Goal: Find contact information: Find contact information

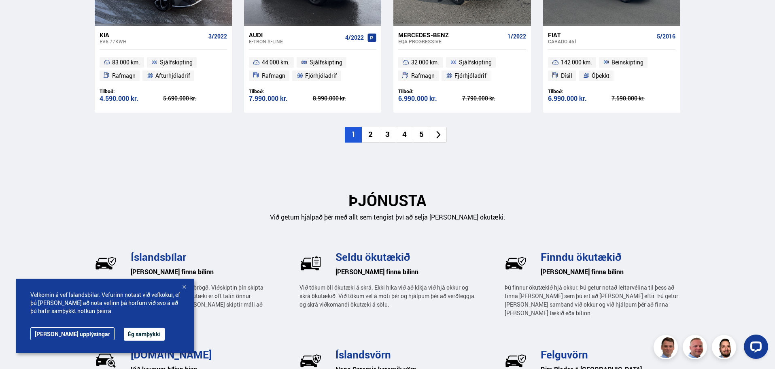
scroll to position [1258, 0]
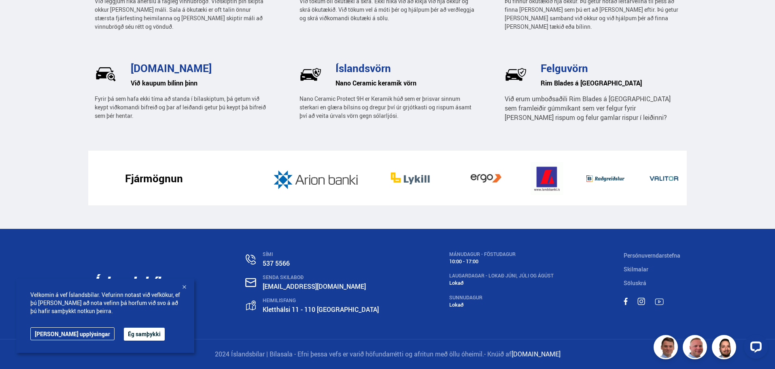
click at [124, 333] on button "Ég samþykki" at bounding box center [144, 334] width 41 height 13
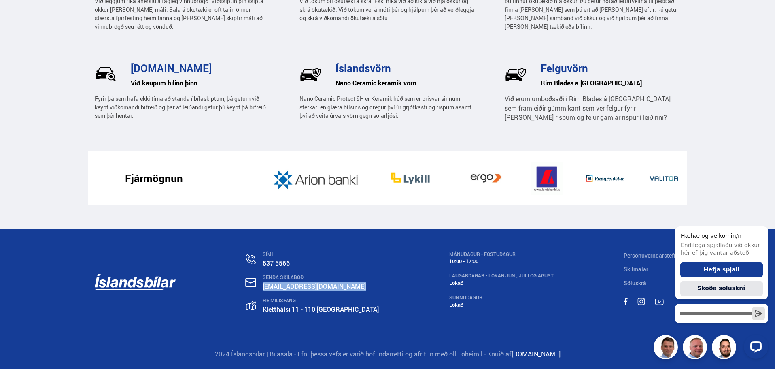
drag, startPoint x: 350, startPoint y: 287, endPoint x: 275, endPoint y: 290, distance: 75.4
click at [275, 290] on p "[EMAIL_ADDRESS][DOMAIN_NAME]" at bounding box center [321, 286] width 116 height 9
copy link "[EMAIL_ADDRESS][DOMAIN_NAME]"
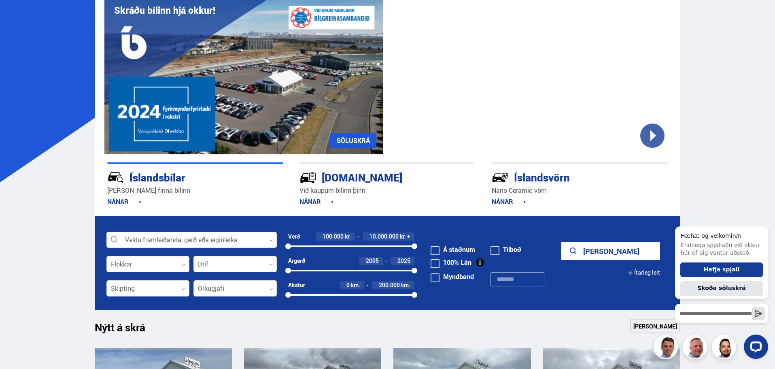
scroll to position [43, 0]
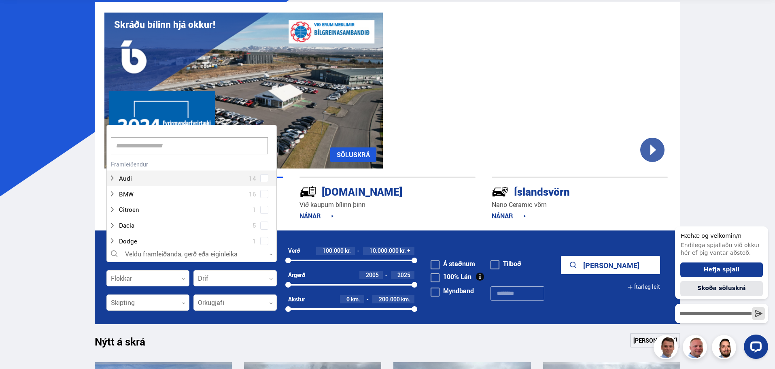
click at [237, 252] on div at bounding box center [191, 254] width 170 height 16
click at [117, 201] on div at bounding box center [183, 198] width 149 height 12
click at [265, 173] on span at bounding box center [264, 172] width 6 height 1
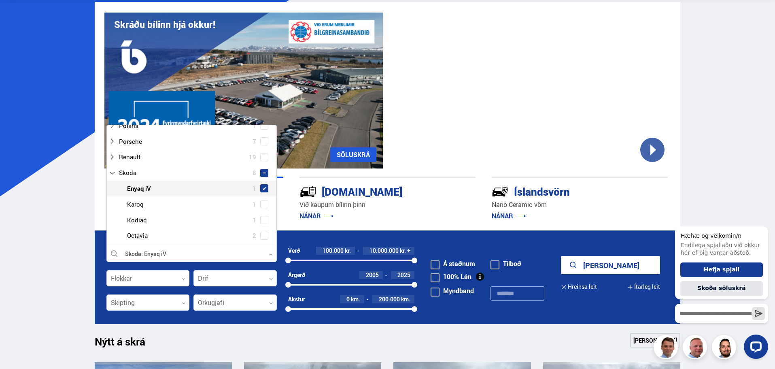
scroll to position [461, 0]
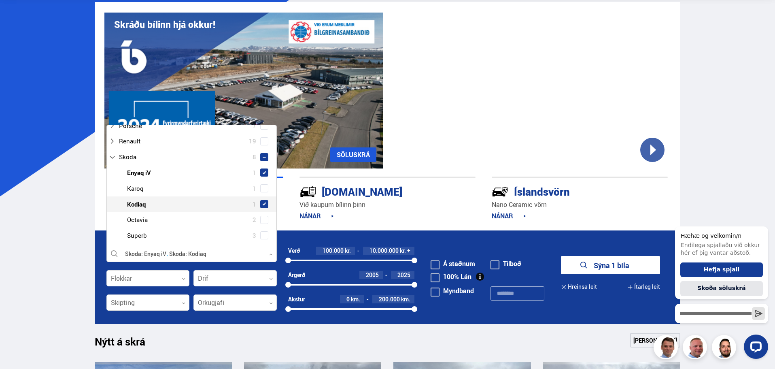
click at [264, 203] on span at bounding box center [264, 204] width 8 height 8
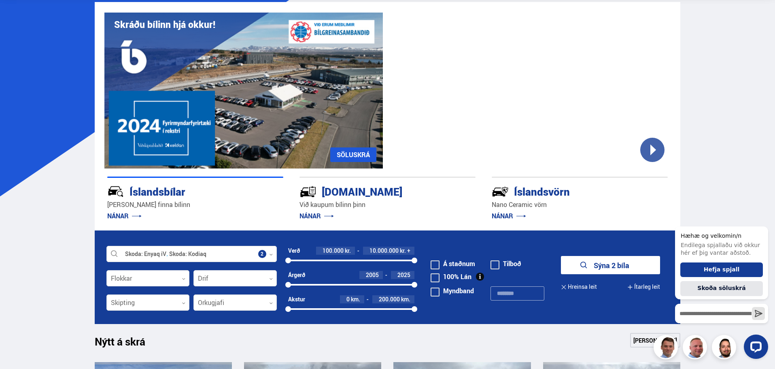
click at [615, 266] on button "Sýna 2 bíla" at bounding box center [610, 265] width 99 height 18
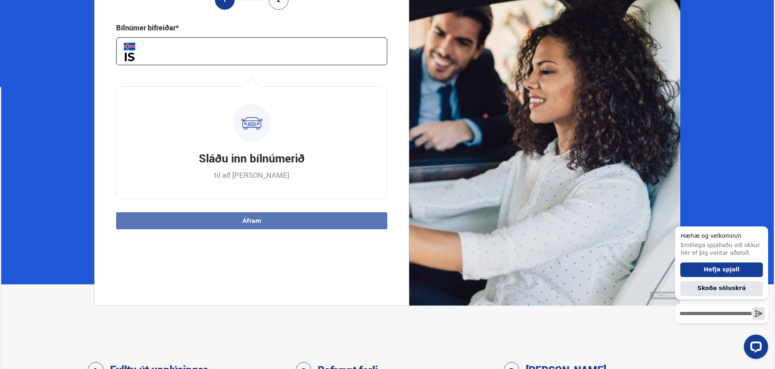
scroll to position [162, 0]
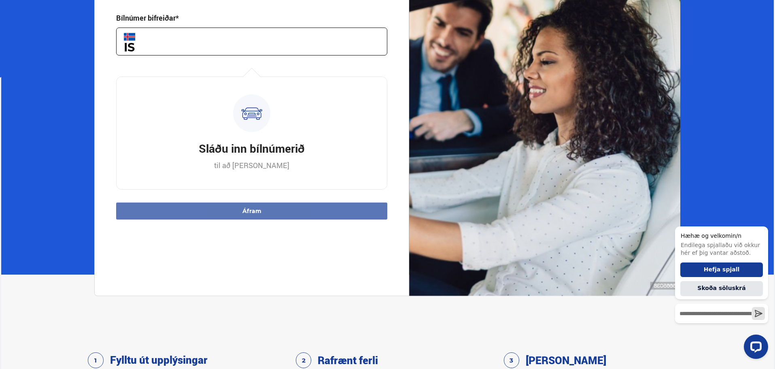
click at [263, 45] on input "text" at bounding box center [251, 42] width 271 height 28
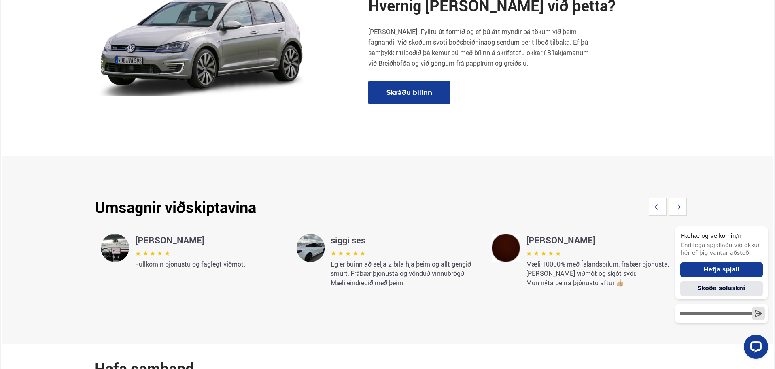
scroll to position [1377, 0]
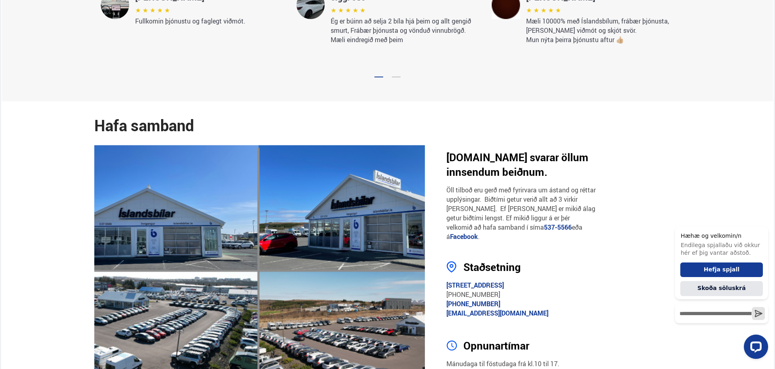
type input "***"
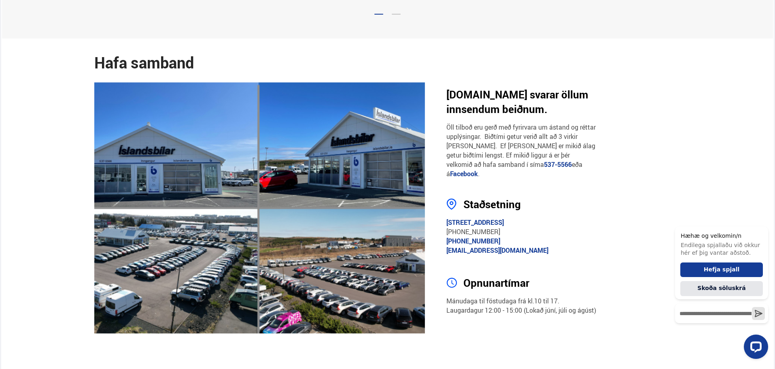
scroll to position [1458, 0]
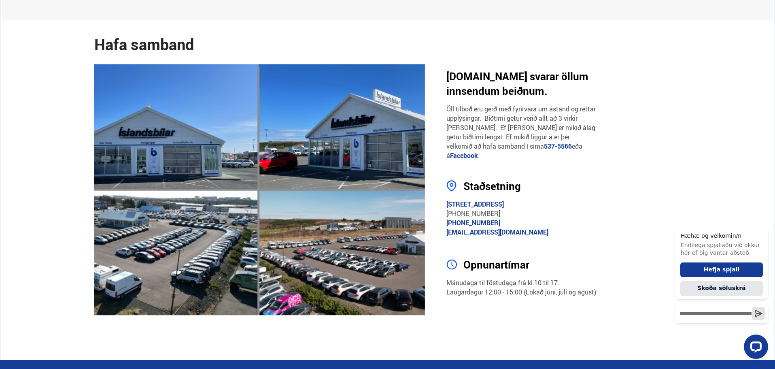
drag, startPoint x: 297, startPoint y: 189, endPoint x: 554, endPoint y: 282, distance: 273.3
click at [554, 282] on p "Mánudaga til föstudaga frá kl.10 til 17. Laugardagur 12:00 - 15:00 (Lokað júní,…" at bounding box center [522, 287] width 150 height 19
